Goal: Information Seeking & Learning: Understand process/instructions

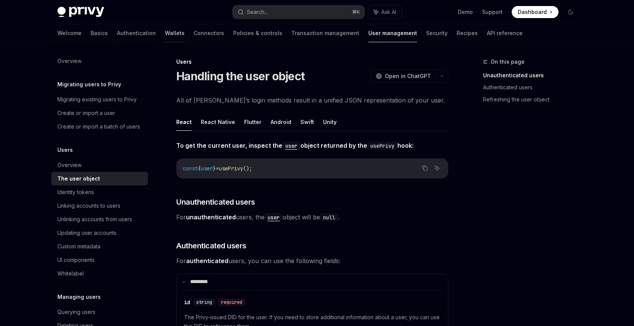
click at [165, 30] on link "Wallets" at bounding box center [175, 33] width 20 height 18
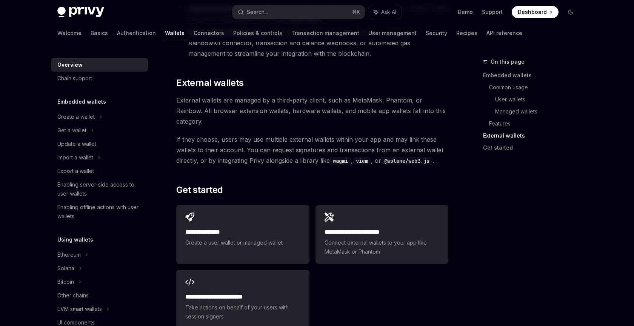
scroll to position [1176, 0]
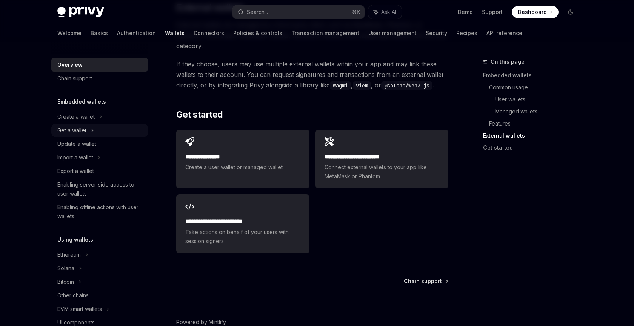
click at [70, 133] on div "Get a wallet" at bounding box center [71, 130] width 29 height 9
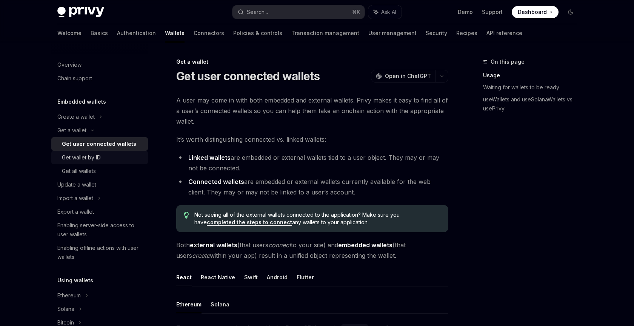
click at [75, 157] on div "Get wallet by ID" at bounding box center [81, 157] width 39 height 9
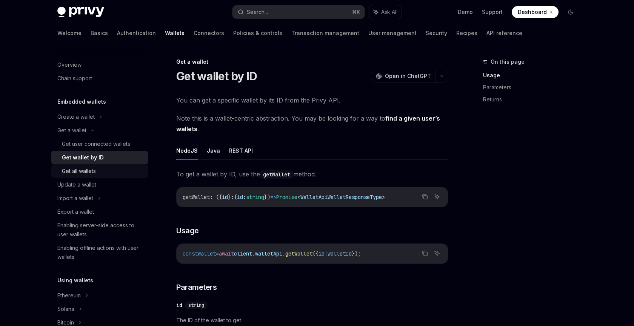
click at [83, 167] on div "Get all wallets" at bounding box center [79, 171] width 34 height 9
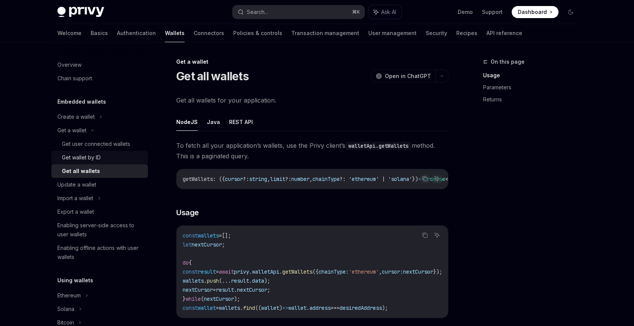
click at [82, 157] on div "Get wallet by ID" at bounding box center [81, 157] width 39 height 9
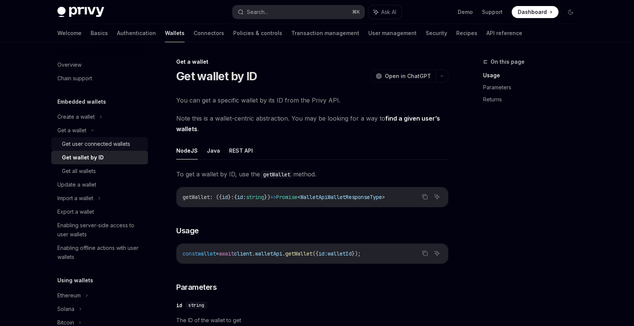
click at [83, 145] on div "Get user connected wallets" at bounding box center [96, 144] width 68 height 9
type textarea "*"
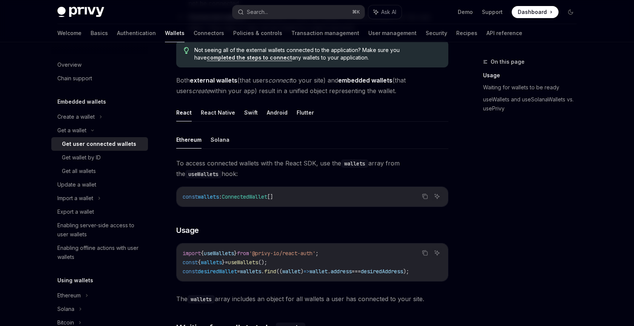
scroll to position [166, 0]
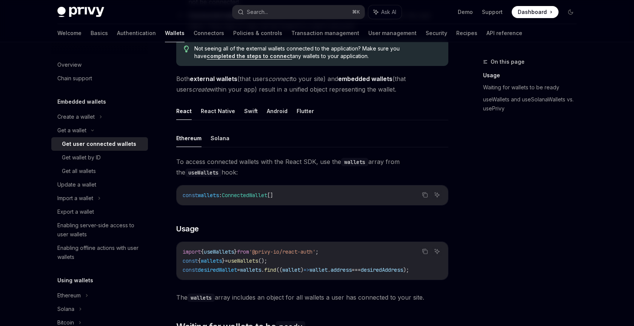
click at [249, 262] on span "useWallets" at bounding box center [243, 261] width 30 height 7
click at [224, 273] on span "desiredWallet" at bounding box center [217, 270] width 39 height 7
click at [282, 270] on span "((" at bounding box center [279, 270] width 6 height 7
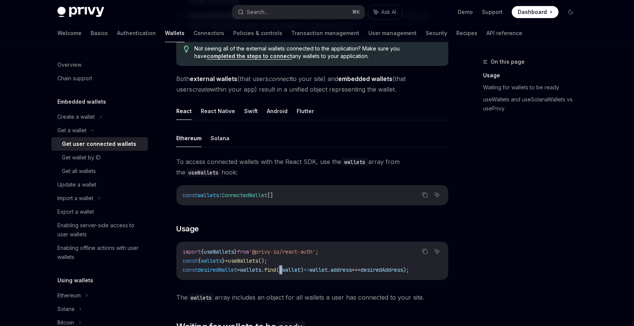
click at [282, 270] on span "((" at bounding box center [279, 270] width 6 height 7
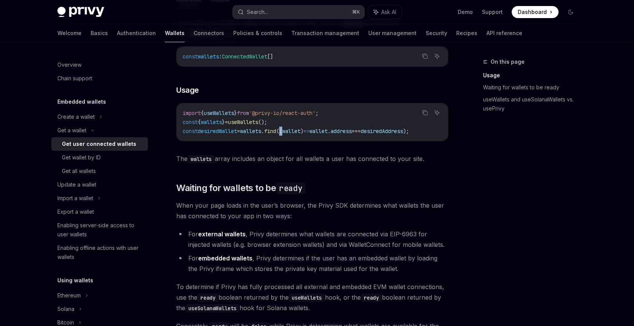
scroll to position [306, 0]
